Goal: Find specific page/section: Find specific page/section

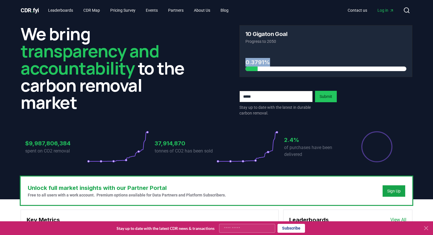
drag, startPoint x: 274, startPoint y: 61, endPoint x: 244, endPoint y: 61, distance: 30.3
click at [244, 61] on div "0.3791%" at bounding box center [325, 63] width 172 height 27
click at [91, 9] on link "CDR Map" at bounding box center [92, 10] width 26 height 10
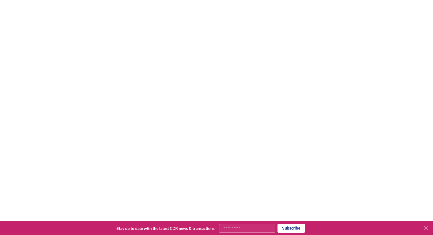
scroll to position [94, 0]
